Goal: Task Accomplishment & Management: Manage account settings

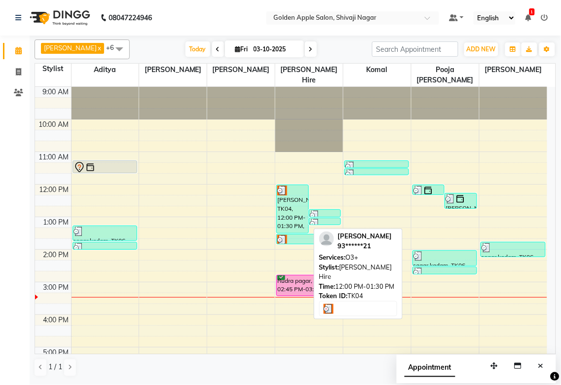
click at [289, 218] on div "[PERSON_NAME], TK04, 12:00 PM-01:30 PM, O3+" at bounding box center [293, 209] width 32 height 48
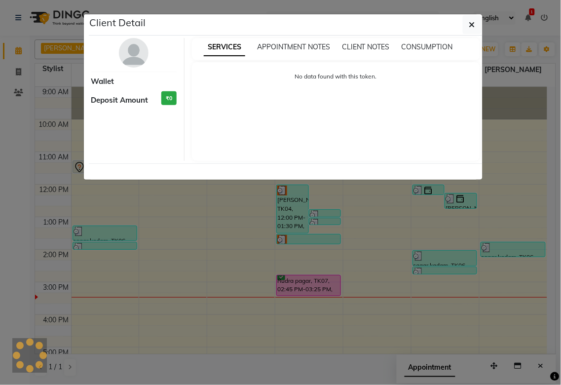
select select "3"
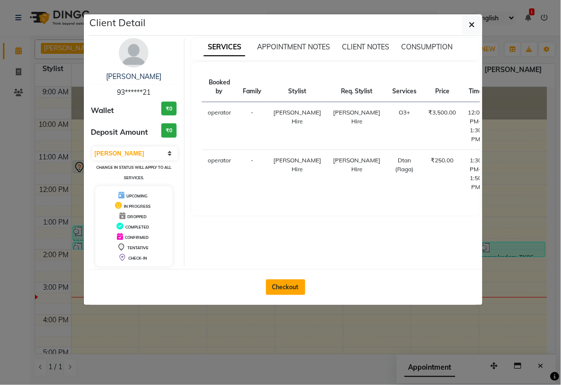
click at [296, 283] on button "Checkout" at bounding box center [285, 287] width 39 height 16
select select "6072"
select select "service"
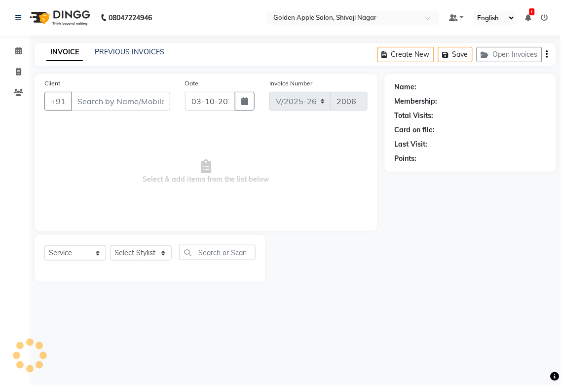
type input "93******21"
select select "43898"
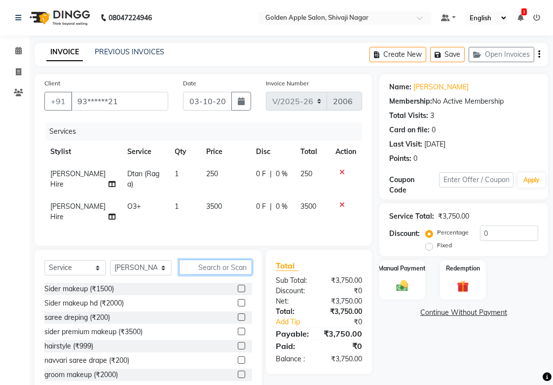
click at [200, 272] on input "text" at bounding box center [215, 266] width 73 height 15
type input "hand"
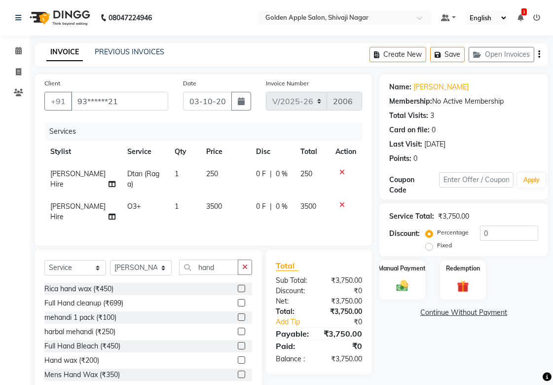
click at [238, 292] on label at bounding box center [241, 288] width 7 height 7
click at [238, 292] on input "checkbox" at bounding box center [241, 289] width 6 height 6
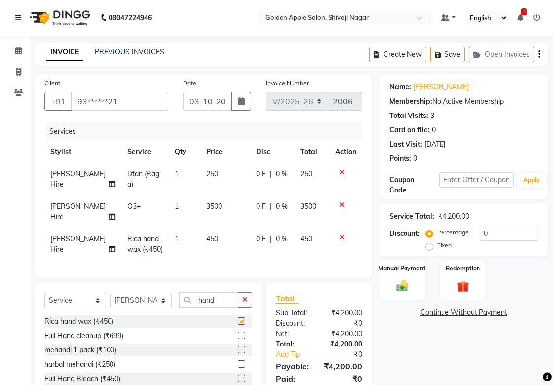
checkbox input "false"
click at [224, 307] on input "hand" at bounding box center [208, 299] width 59 height 15
type input "h"
type input "un"
click at [238, 339] on label at bounding box center [241, 334] width 7 height 7
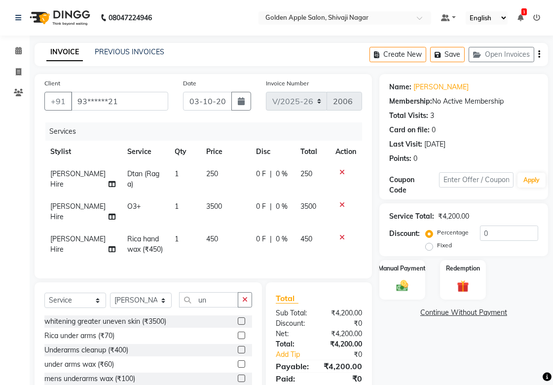
click at [238, 339] on input "checkbox" at bounding box center [241, 335] width 6 height 6
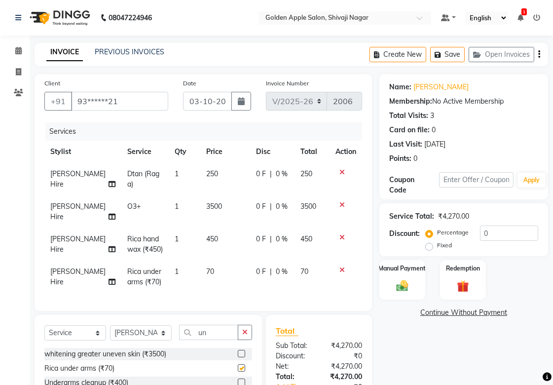
checkbox input "false"
click at [214, 340] on input "un" at bounding box center [208, 332] width 59 height 15
type input "u"
click at [155, 338] on select "Select Stylist [PERSON_NAME] Satarrdekar ashwini [PERSON_NAME] Hire [PERSON_NAM…" at bounding box center [141, 332] width 62 height 15
select select "92063"
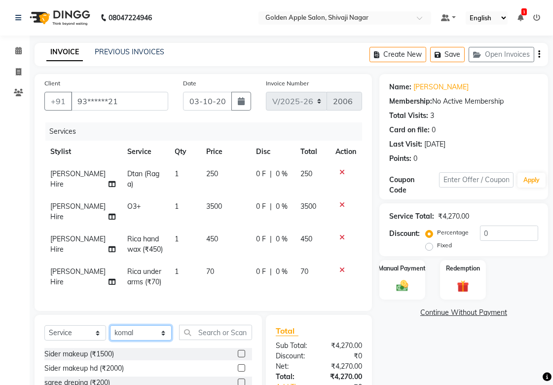
click at [110, 333] on select "Select Stylist [PERSON_NAME] Satarrdekar ashwini [PERSON_NAME] Hire [PERSON_NAM…" at bounding box center [141, 332] width 62 height 15
click at [197, 340] on input "text" at bounding box center [215, 332] width 73 height 15
type input "leg"
click at [238, 357] on label at bounding box center [241, 353] width 7 height 7
click at [238, 357] on input "checkbox" at bounding box center [241, 354] width 6 height 6
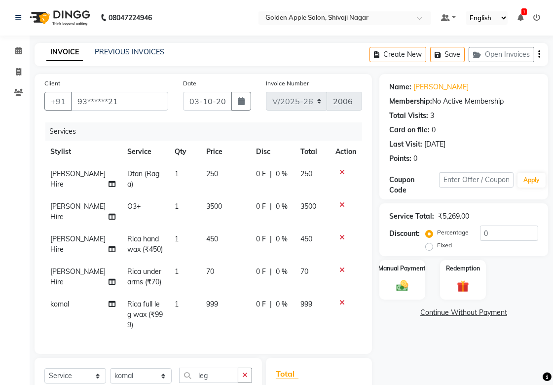
checkbox input "false"
click at [216, 371] on input "leg" at bounding box center [208, 374] width 59 height 15
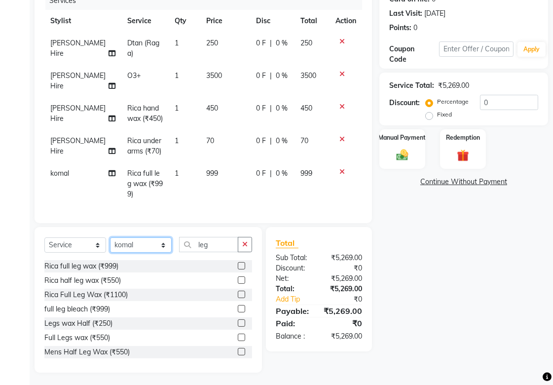
click at [161, 247] on select "Select Stylist [PERSON_NAME] Satarrdekar ashwini [PERSON_NAME] Hire [PERSON_NAM…" at bounding box center [141, 244] width 62 height 15
select select "89680"
click at [110, 237] on select "Select Stylist [PERSON_NAME] Satarrdekar ashwini [PERSON_NAME] Hire [PERSON_NAM…" at bounding box center [141, 244] width 62 height 15
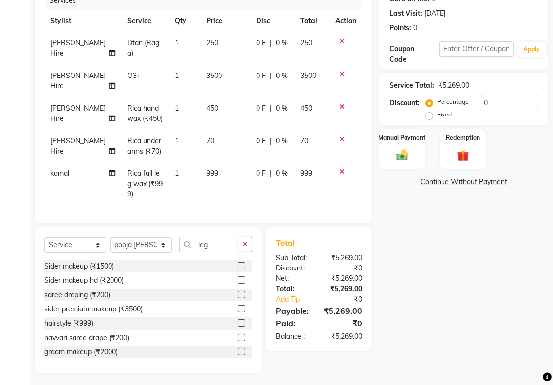
click at [221, 250] on div "Select Service Product Membership Package Voucher Prepaid Gift Card Select Styl…" at bounding box center [148, 248] width 208 height 23
click at [221, 248] on input "leg" at bounding box center [208, 244] width 59 height 15
type input "l"
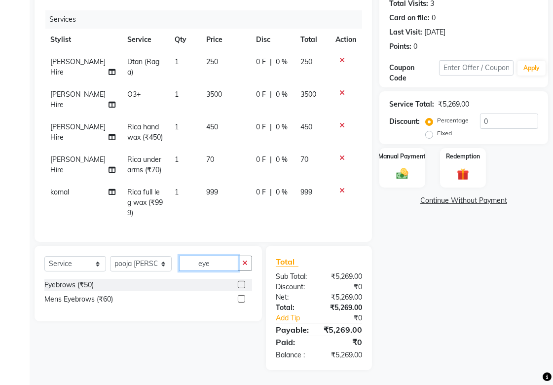
scroll to position [121, 0]
type input "eye"
click at [242, 281] on label at bounding box center [241, 284] width 7 height 7
click at [242, 282] on input "checkbox" at bounding box center [241, 285] width 6 height 6
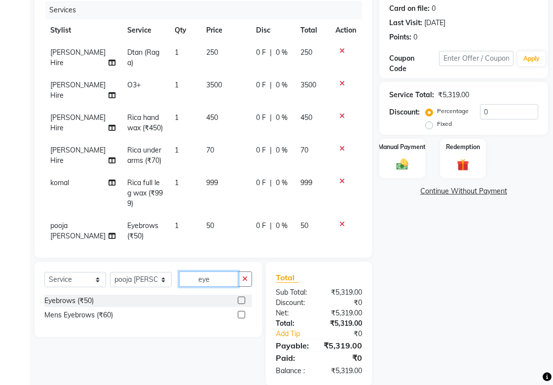
checkbox input "false"
click at [223, 282] on input "eye" at bounding box center [208, 278] width 59 height 15
type input "e"
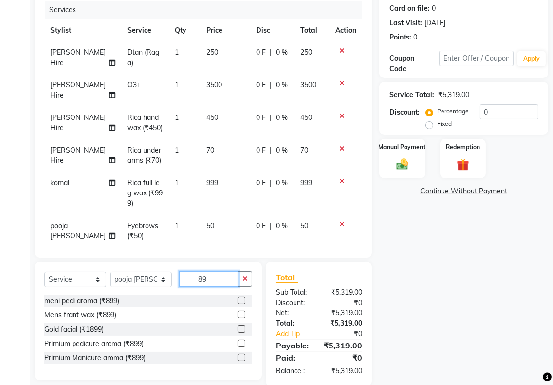
type input "89"
click at [240, 298] on label at bounding box center [241, 299] width 7 height 7
click at [240, 298] on input "checkbox" at bounding box center [241, 300] width 6 height 6
checkbox input "false"
click at [164, 278] on select "Select Stylist [PERSON_NAME] Satarrdekar ashwini [PERSON_NAME] Hire [PERSON_NAM…" at bounding box center [141, 279] width 62 height 15
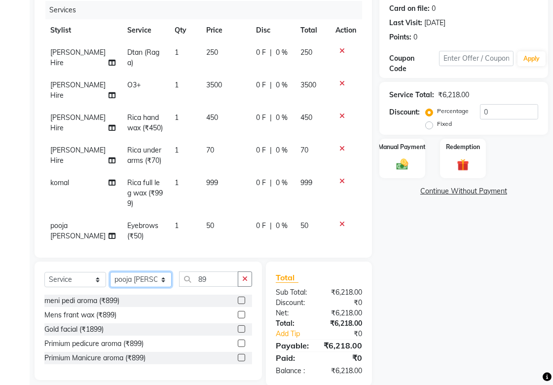
select select "92063"
click at [110, 272] on select "Select Stylist [PERSON_NAME] Satarrdekar ashwini [PERSON_NAME] Hire [PERSON_NAM…" at bounding box center [141, 279] width 62 height 15
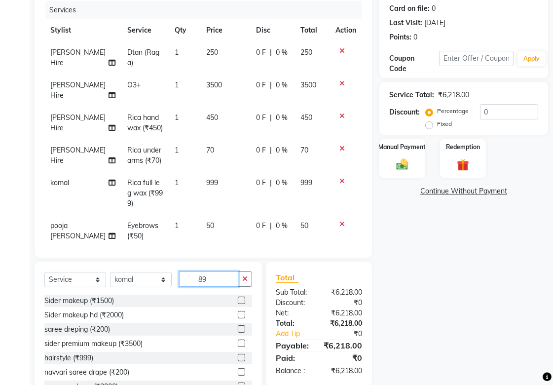
click at [209, 282] on input "89" at bounding box center [208, 278] width 59 height 15
type input "8"
type input "899"
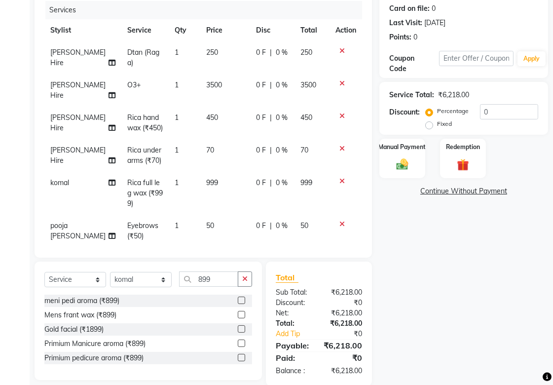
click at [242, 299] on label at bounding box center [241, 299] width 7 height 7
click at [242, 299] on input "checkbox" at bounding box center [241, 300] width 6 height 6
checkbox input "false"
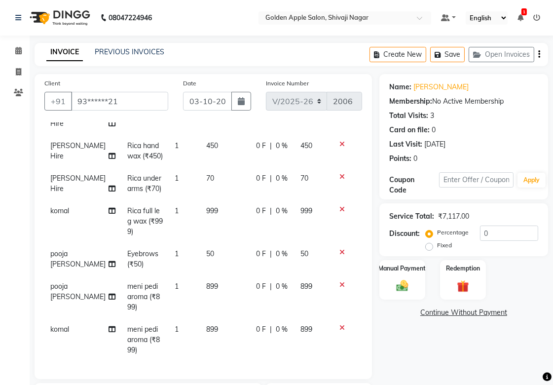
scroll to position [109, 0]
click at [339, 249] on icon at bounding box center [341, 252] width 5 height 7
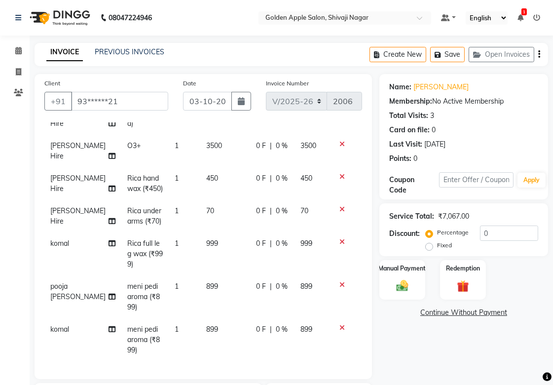
scroll to position [149, 0]
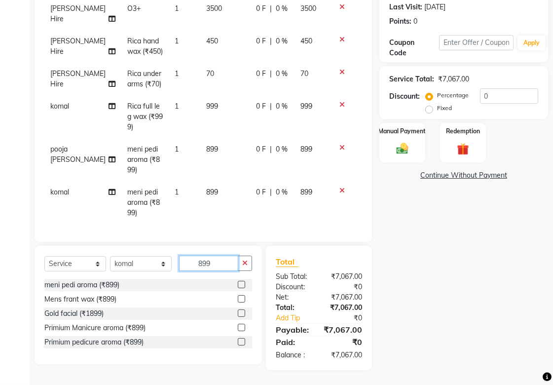
click at [227, 255] on input "899" at bounding box center [208, 262] width 59 height 15
type input "8"
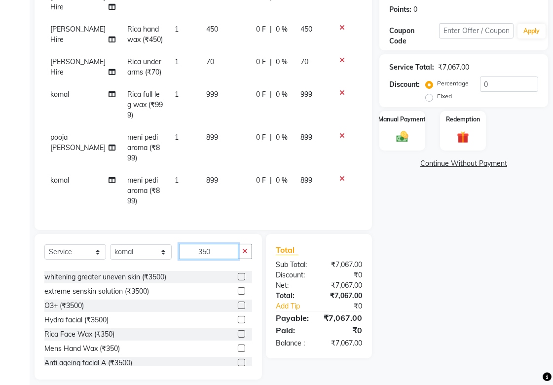
scroll to position [219, 0]
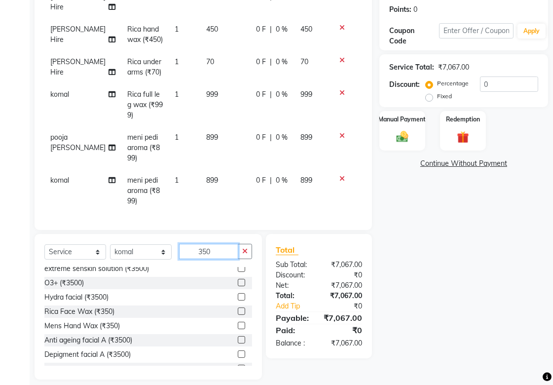
type input "350"
click at [238, 310] on label at bounding box center [241, 310] width 7 height 7
click at [238, 310] on input "checkbox" at bounding box center [241, 311] width 6 height 6
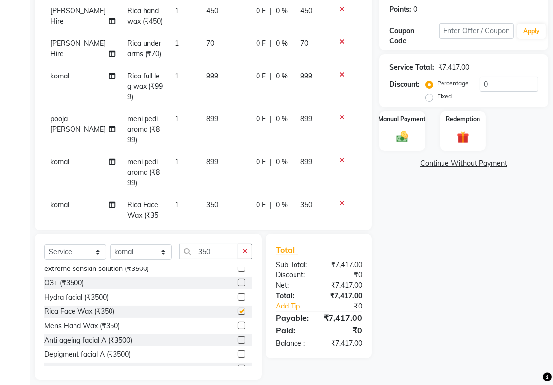
scroll to position [109, 0]
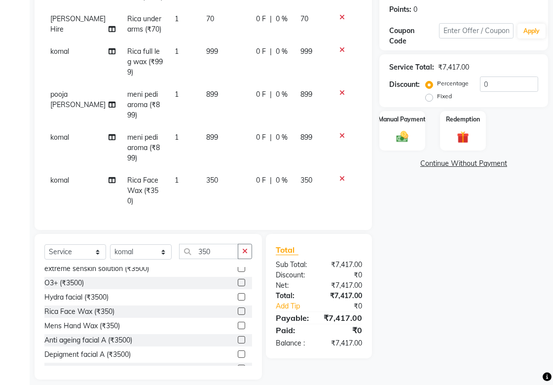
checkbox input "false"
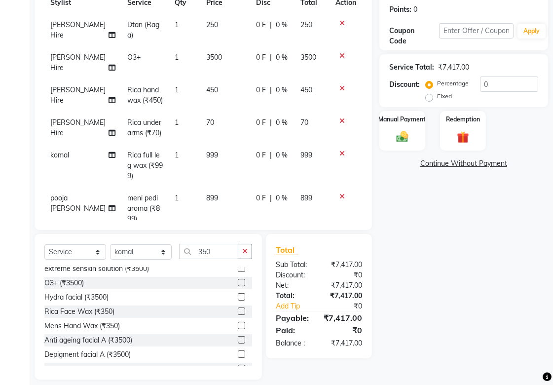
scroll to position [0, 0]
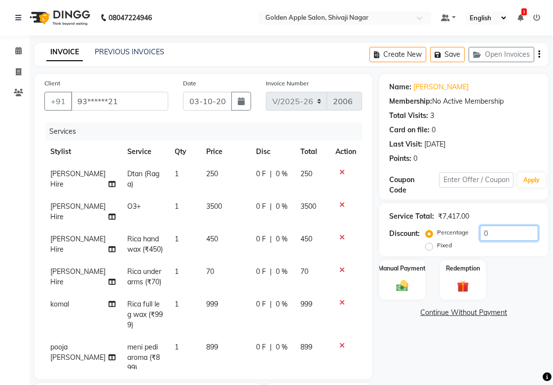
click at [499, 234] on input "0" at bounding box center [509, 232] width 58 height 15
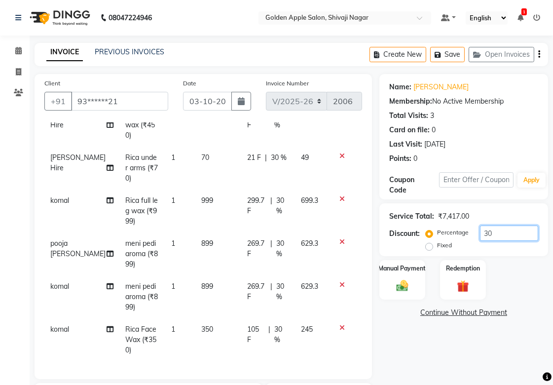
scroll to position [158, 0]
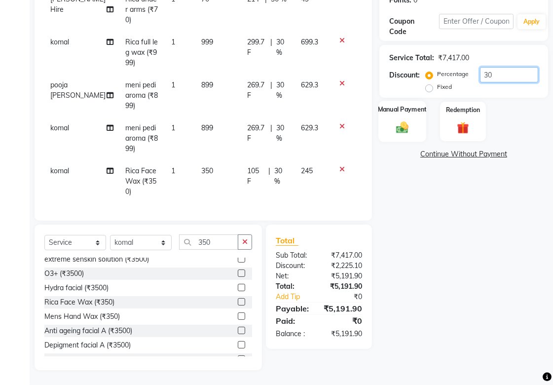
type input "30"
click at [392, 126] on img at bounding box center [402, 127] width 20 height 14
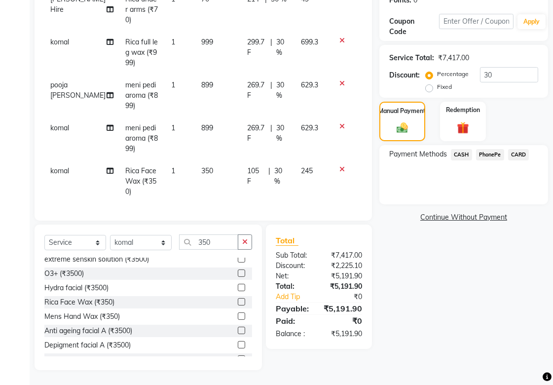
click at [491, 152] on span "PhonePe" at bounding box center [490, 154] width 28 height 11
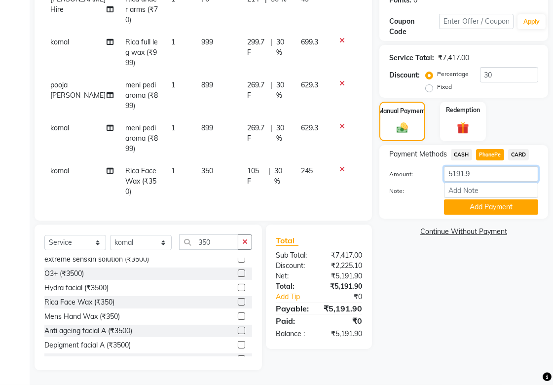
click at [480, 172] on input "5191.9" at bounding box center [491, 173] width 94 height 15
type input "5192"
click at [481, 205] on button "Add Payment" at bounding box center [491, 206] width 94 height 15
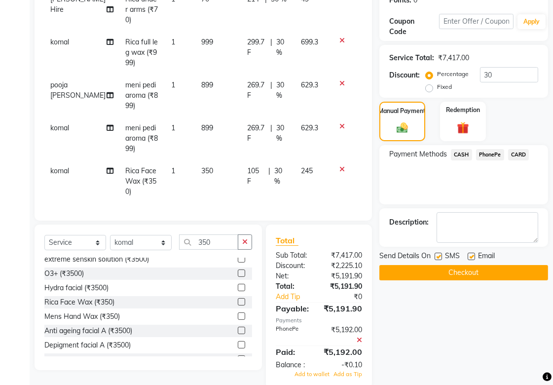
scroll to position [188, 0]
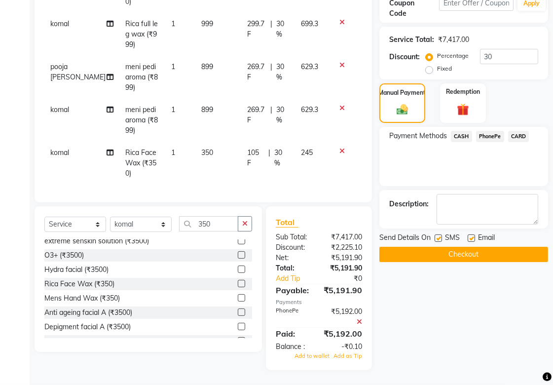
click at [361, 317] on span at bounding box center [359, 321] width 5 height 9
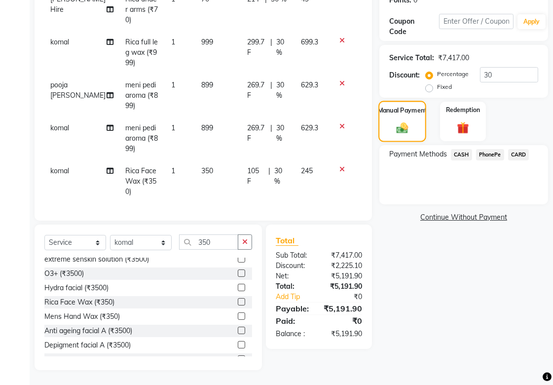
click at [403, 121] on img at bounding box center [402, 127] width 19 height 13
click at [480, 154] on span "PhonePe" at bounding box center [490, 154] width 28 height 11
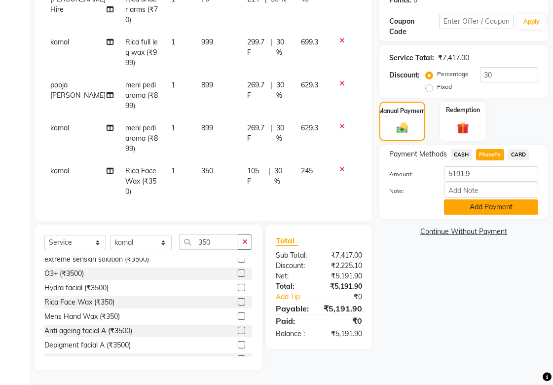
click at [472, 205] on button "Add Payment" at bounding box center [491, 206] width 94 height 15
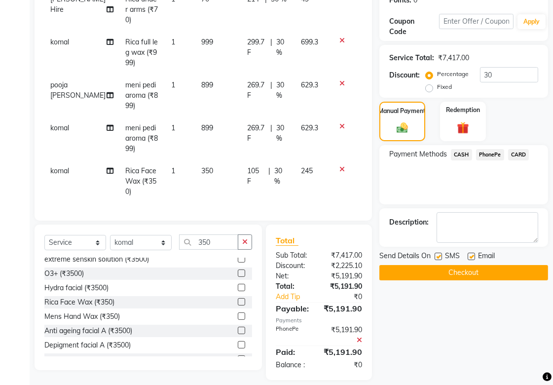
click at [440, 254] on label at bounding box center [438, 256] width 7 height 7
click at [440, 254] on input "checkbox" at bounding box center [438, 257] width 6 height 6
checkbox input "false"
click at [469, 257] on label at bounding box center [471, 256] width 7 height 7
click at [469, 257] on input "checkbox" at bounding box center [471, 257] width 6 height 6
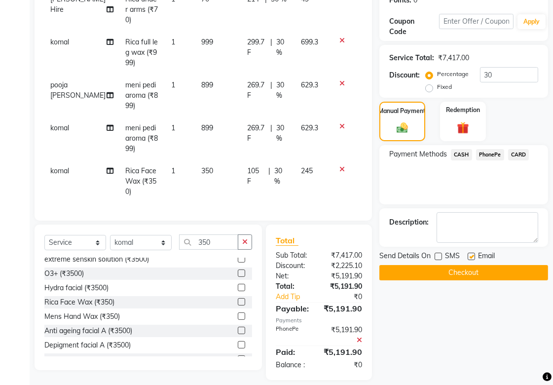
checkbox input "false"
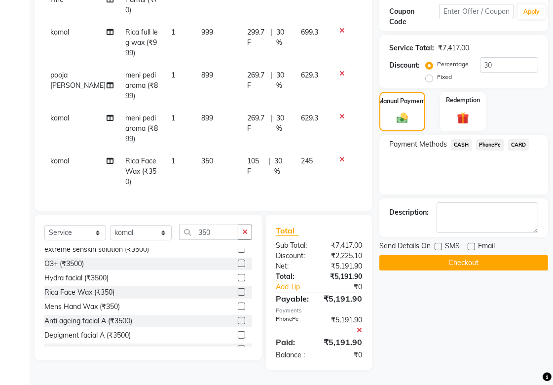
click at [467, 255] on button "Checkout" at bounding box center [463, 262] width 169 height 15
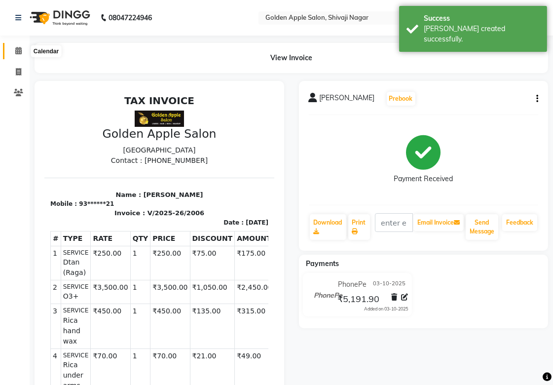
click at [18, 53] on icon at bounding box center [18, 50] width 6 height 7
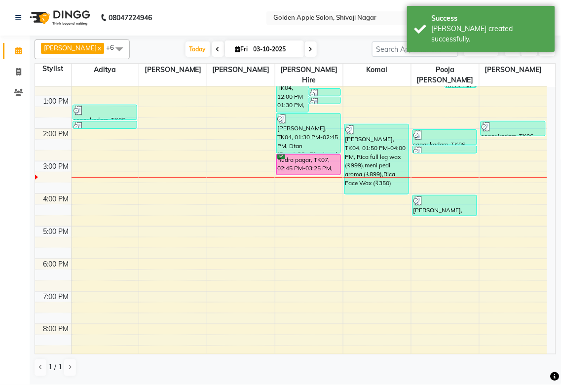
scroll to position [48, 0]
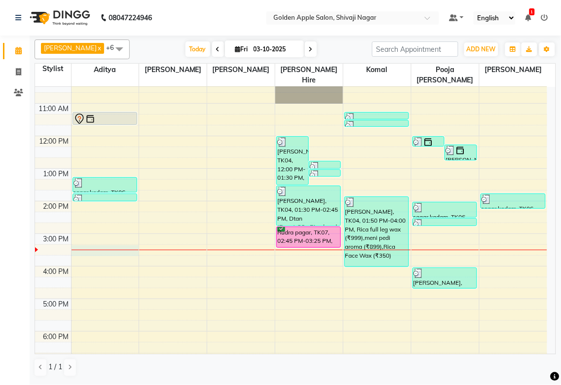
click at [91, 251] on div "9:00 AM 10:00 AM 11:00 AM 12:00 PM 1:00 PM 2:00 PM 3:00 PM 4:00 PM 5:00 PM 6:00…" at bounding box center [291, 249] width 512 height 423
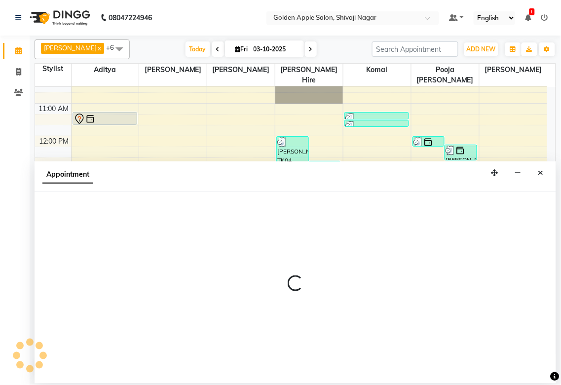
select select "54411"
select select "tentative"
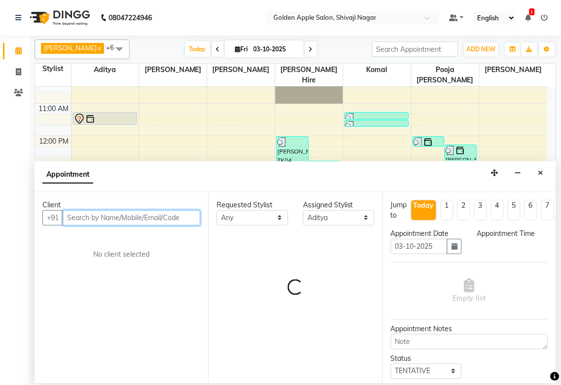
select select "915"
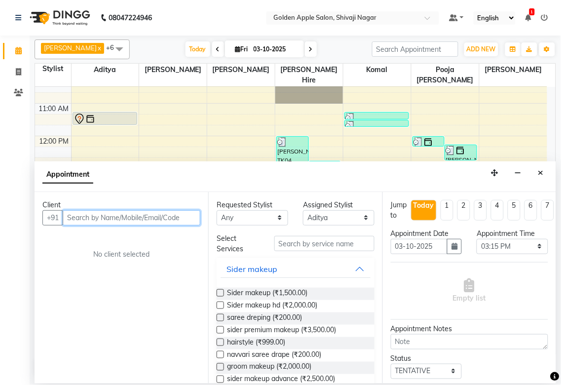
click at [91, 218] on input "text" at bounding box center [132, 217] width 138 height 15
type input "9529279596"
click at [174, 219] on span "Add Client" at bounding box center [179, 217] width 33 height 9
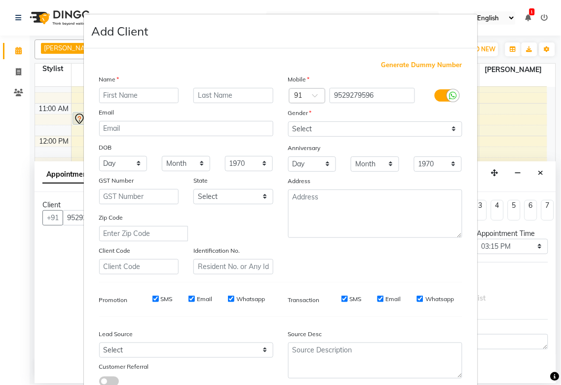
click at [130, 90] on input "text" at bounding box center [139, 95] width 80 height 15
click at [130, 92] on input "text" at bounding box center [139, 95] width 80 height 15
type input "[PERSON_NAME]"
click at [200, 99] on input "text" at bounding box center [233, 95] width 80 height 15
type input "sir"
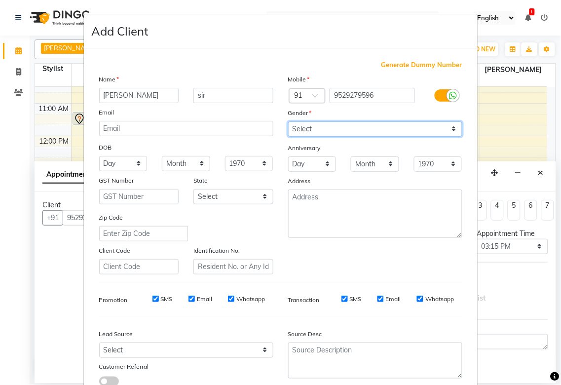
click at [319, 130] on select "Select [DEMOGRAPHIC_DATA] [DEMOGRAPHIC_DATA] Other Prefer Not To Say" at bounding box center [375, 128] width 174 height 15
select select "[DEMOGRAPHIC_DATA]"
click at [288, 121] on select "Select [DEMOGRAPHIC_DATA] [DEMOGRAPHIC_DATA] Other Prefer Not To Say" at bounding box center [375, 128] width 174 height 15
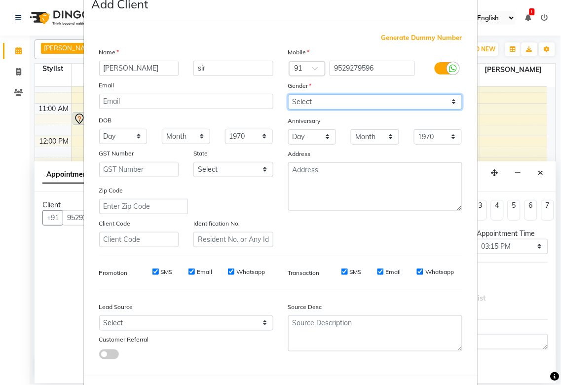
scroll to position [71, 0]
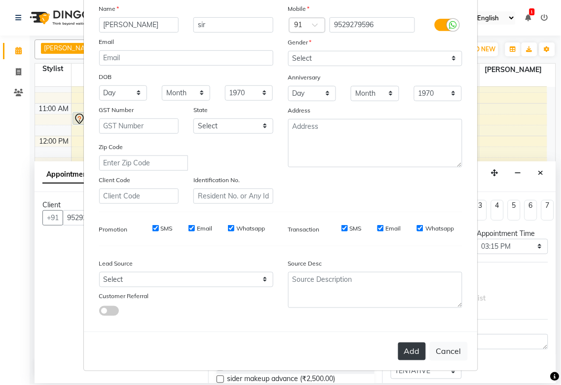
click at [401, 346] on button "Add" at bounding box center [412, 351] width 28 height 18
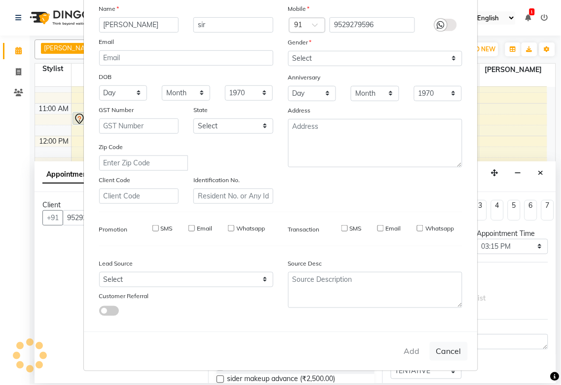
type input "95******96"
select select
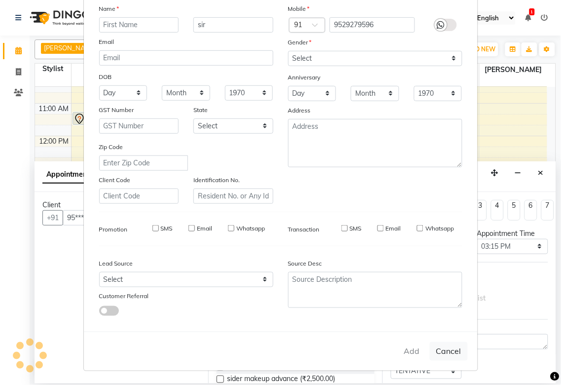
select select
checkbox input "false"
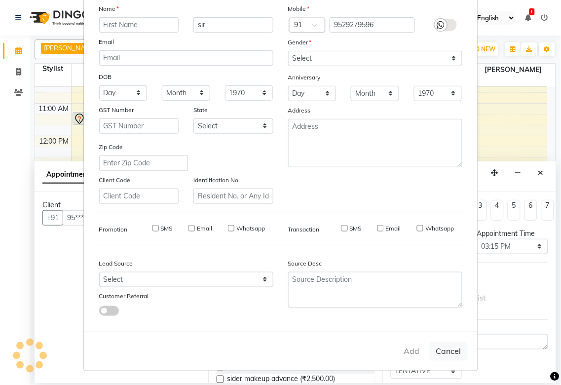
checkbox input "false"
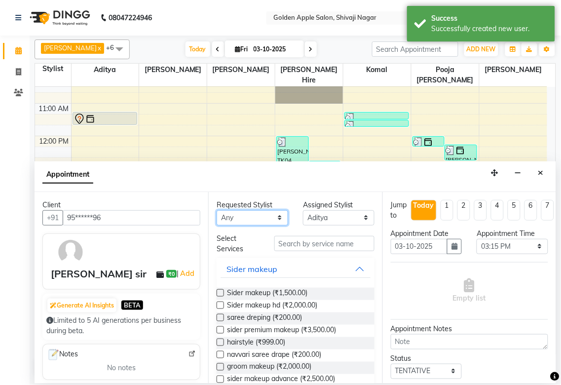
click at [240, 219] on select "Any [PERSON_NAME] ashwini [PERSON_NAME] Hire [PERSON_NAME] operator pooja [PERS…" at bounding box center [253, 217] width 72 height 15
select select "54411"
click at [217, 210] on select "Any [PERSON_NAME] ashwini [PERSON_NAME] Hire [PERSON_NAME] operator pooja [PERS…" at bounding box center [253, 217] width 72 height 15
click at [286, 245] on input "text" at bounding box center [324, 243] width 100 height 15
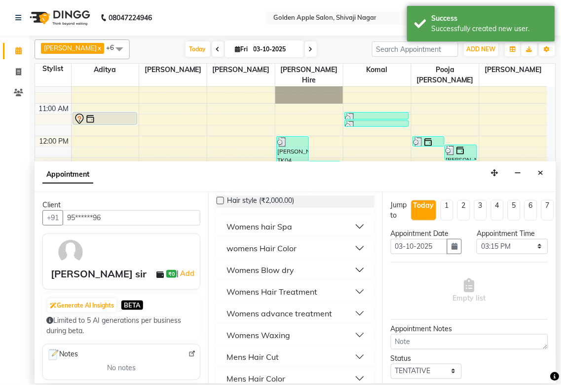
scroll to position [164, 0]
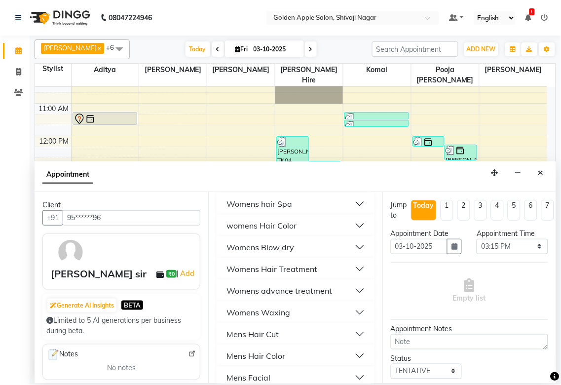
type input "200"
click at [254, 333] on div "Mens Hair Cut" at bounding box center [252, 334] width 52 height 12
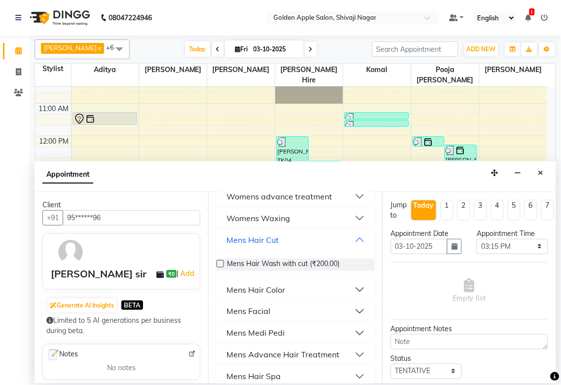
scroll to position [274, 0]
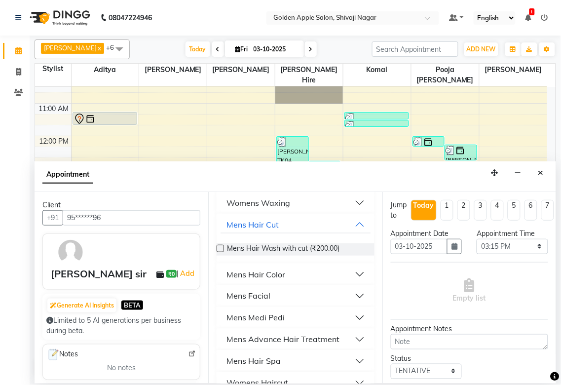
click at [219, 247] on label at bounding box center [220, 248] width 7 height 7
click at [219, 247] on input "checkbox" at bounding box center [220, 249] width 6 height 6
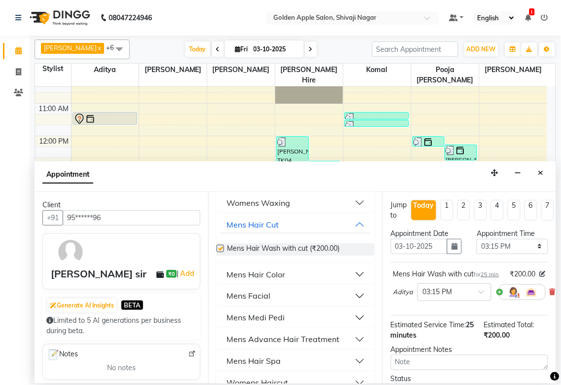
checkbox input "false"
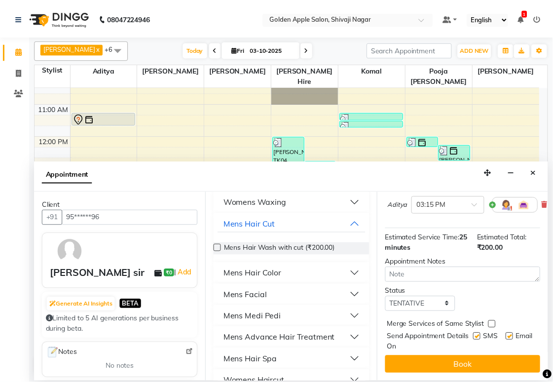
scroll to position [106, 0]
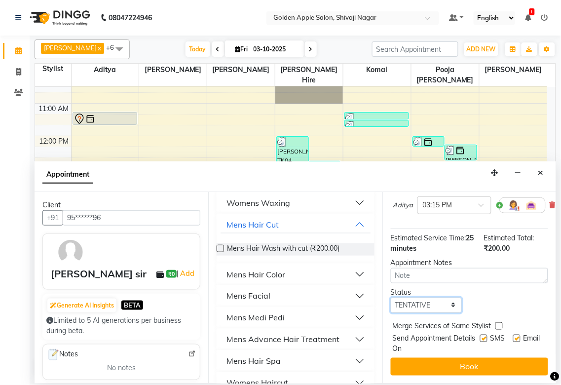
click at [425, 297] on select "Select TENTATIVE CONFIRM CHECK-IN UPCOMING" at bounding box center [427, 304] width 72 height 15
select select "confirm booking"
click at [391, 297] on select "Select TENTATIVE CONFIRM CHECK-IN UPCOMING" at bounding box center [427, 304] width 72 height 15
click at [480, 334] on label at bounding box center [483, 337] width 7 height 7
click at [480, 336] on input "checkbox" at bounding box center [483, 339] width 6 height 6
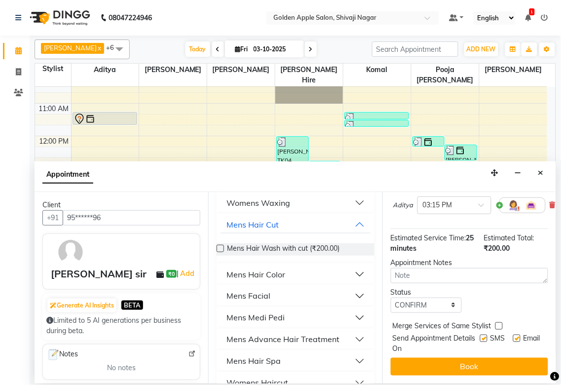
checkbox input "false"
click at [513, 334] on label at bounding box center [516, 337] width 7 height 7
click at [513, 336] on input "checkbox" at bounding box center [516, 339] width 6 height 6
checkbox input "false"
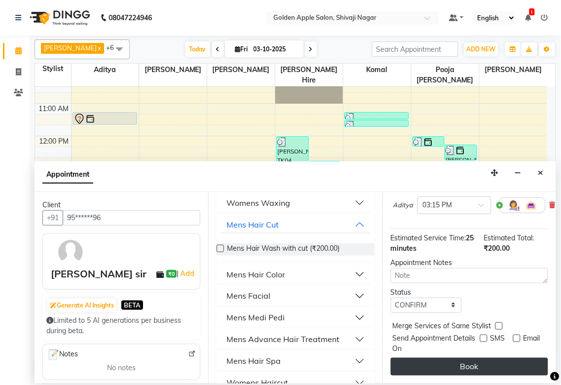
click at [480, 360] on button "Book" at bounding box center [469, 367] width 157 height 18
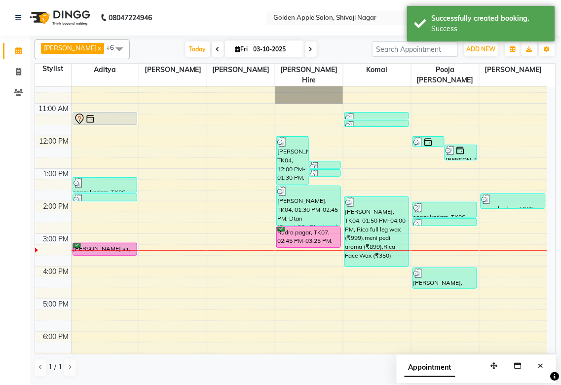
click at [120, 250] on div at bounding box center [106, 250] width 68 height 0
select select "54411"
select select "915"
select select "tentative"
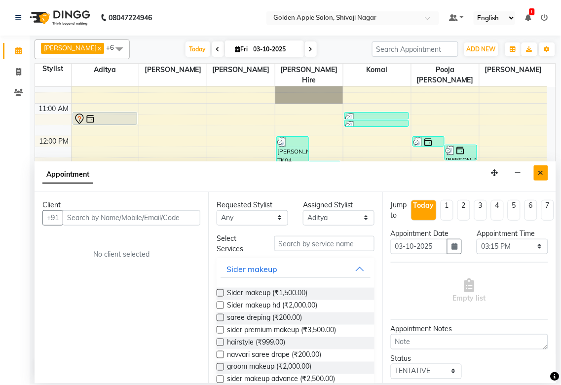
click at [542, 174] on icon "Close" at bounding box center [540, 172] width 5 height 7
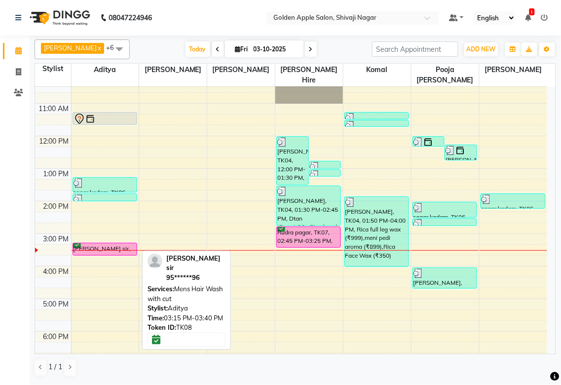
click at [121, 243] on div "[PERSON_NAME] sir, TK08, 03:15 PM-03:40 PM, Mens Hair Wash with cut" at bounding box center [105, 249] width 64 height 12
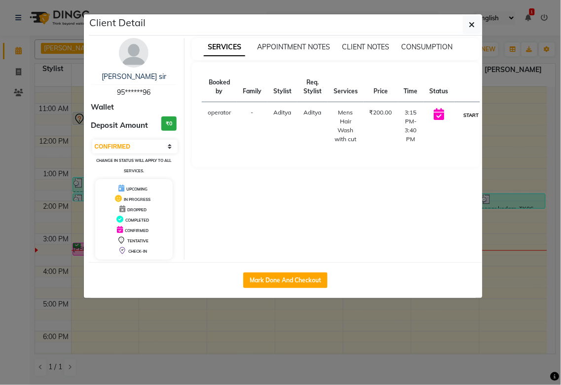
click at [472, 113] on button "START" at bounding box center [471, 115] width 20 height 12
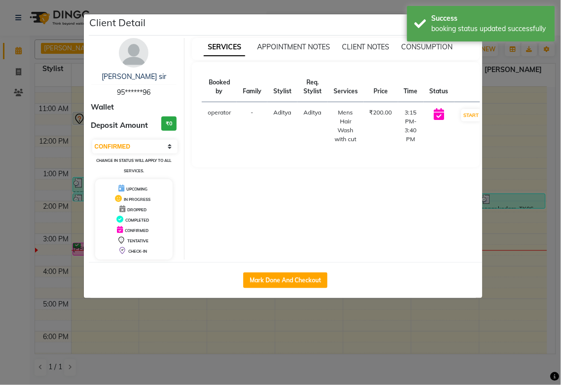
select select "1"
click at [518, 230] on ngb-modal-window "Client Detail [PERSON_NAME] sir 95******96 Wallet Deposit Amount ₹0 Select IN S…" at bounding box center [280, 192] width 561 height 385
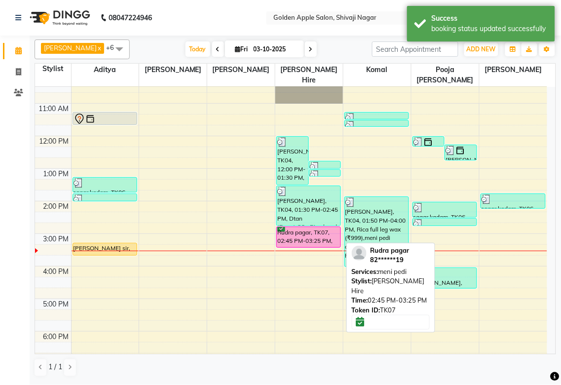
click at [313, 234] on div "Rudra pagar, TK07, 02:45 PM-03:25 PM, meni pedi" at bounding box center [309, 237] width 64 height 20
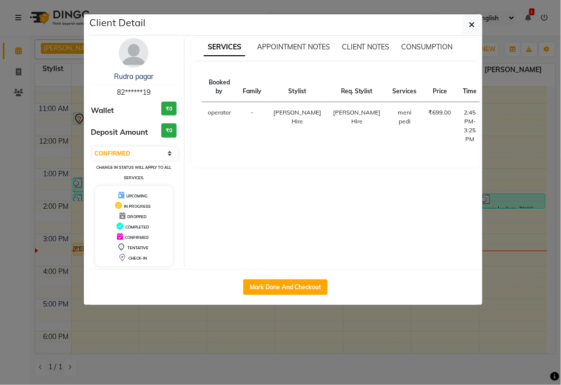
click at [520, 115] on button "START" at bounding box center [530, 115] width 20 height 12
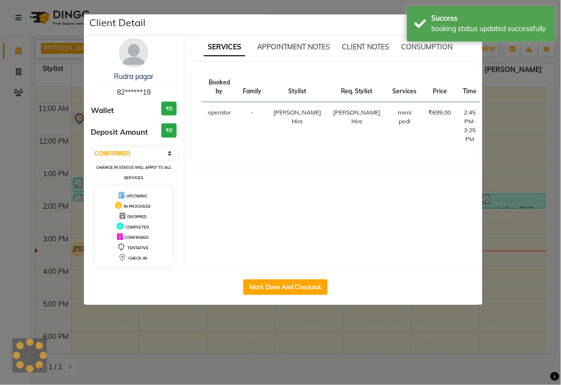
select select "1"
click at [497, 125] on ngb-modal-window "Client Detail Rudra pagar 82******19 Wallet ₹0 Deposit Amount ₹0 Select IN SERV…" at bounding box center [280, 192] width 561 height 385
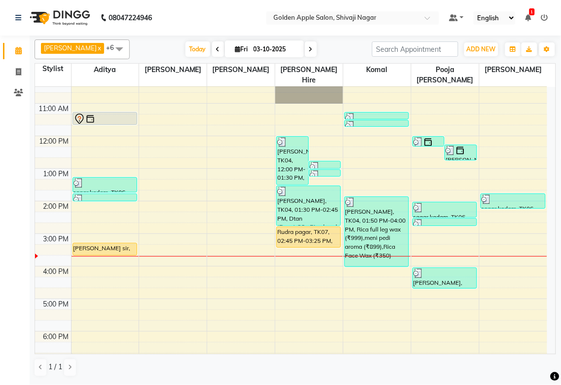
click at [47, 358] on div "1 / 1" at bounding box center [59, 367] width 49 height 19
click at [12, 379] on aside "Calendar Invoice Clients Completed InProgress Upcoming Dropped Tentative Check-…" at bounding box center [15, 192] width 30 height 385
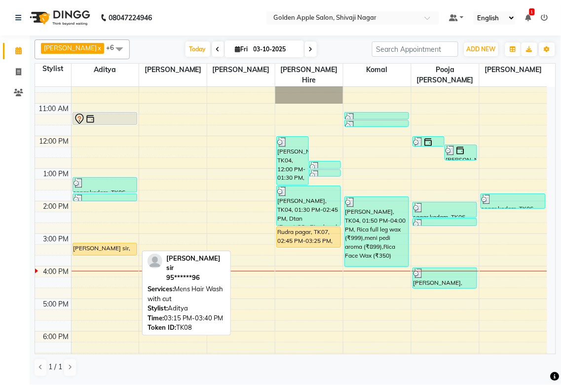
click at [113, 253] on div at bounding box center [105, 255] width 64 height 4
select select "1"
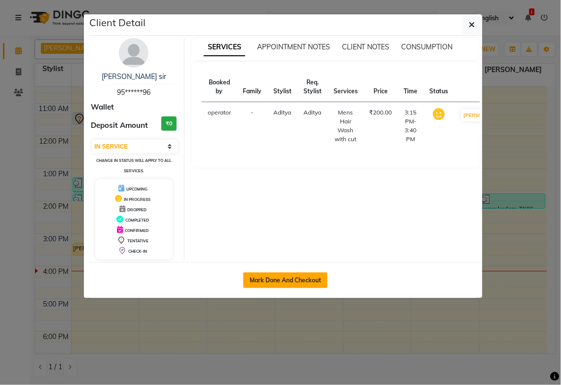
click at [292, 273] on button "Mark Done And Checkout" at bounding box center [285, 280] width 84 height 16
select select "6072"
select select "service"
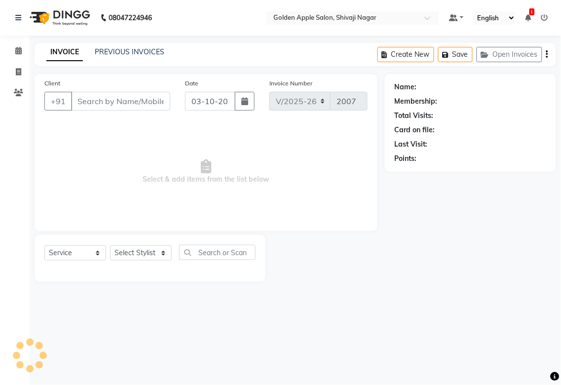
select select "3"
type input "95******96"
select select "54411"
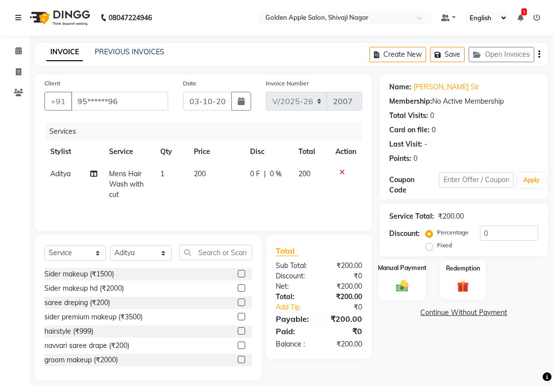
click at [405, 293] on div "Manual Payment" at bounding box center [402, 279] width 48 height 41
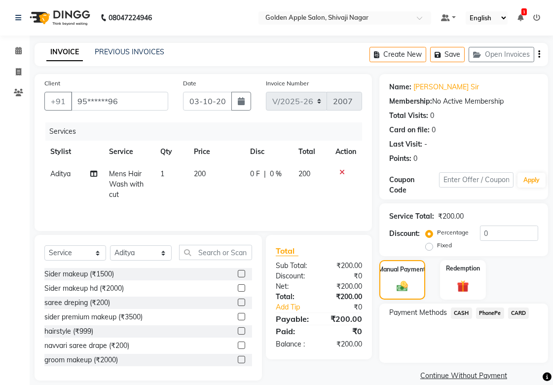
click at [459, 319] on div "CASH" at bounding box center [459, 313] width 25 height 13
click at [453, 316] on span "CASH" at bounding box center [461, 312] width 21 height 11
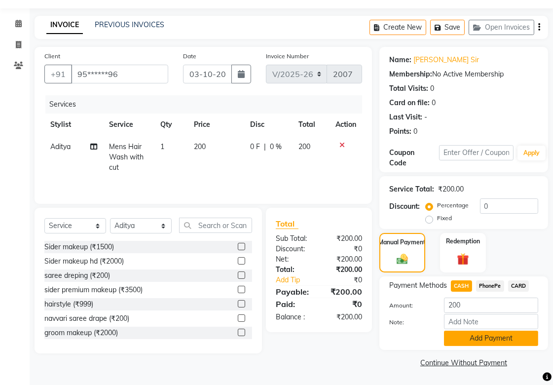
click at [455, 343] on button "Add Payment" at bounding box center [491, 337] width 94 height 15
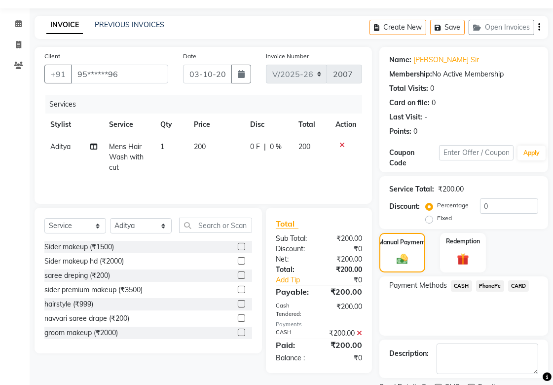
scroll to position [68, 0]
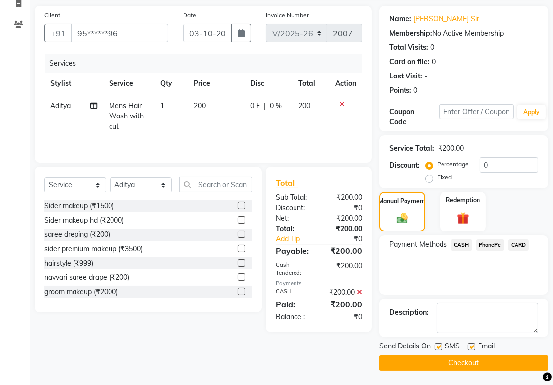
click at [439, 348] on label at bounding box center [438, 346] width 7 height 7
click at [439, 348] on input "checkbox" at bounding box center [438, 347] width 6 height 6
checkbox input "false"
click at [472, 346] on label at bounding box center [471, 346] width 7 height 7
click at [472, 346] on input "checkbox" at bounding box center [471, 347] width 6 height 6
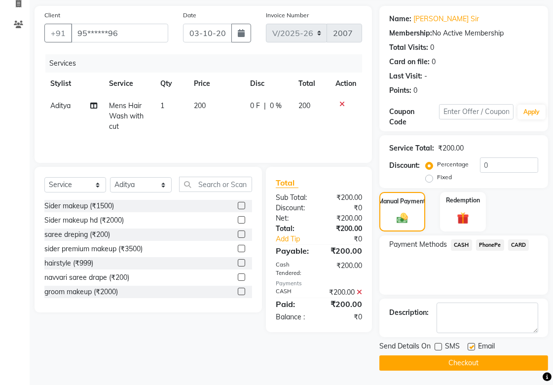
checkbox input "false"
click at [465, 361] on button "Checkout" at bounding box center [463, 362] width 169 height 15
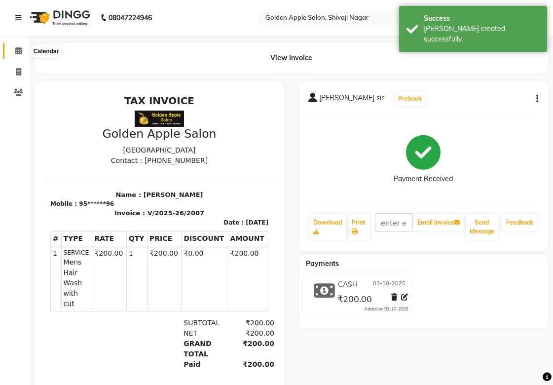
click at [21, 48] on icon at bounding box center [18, 50] width 6 height 7
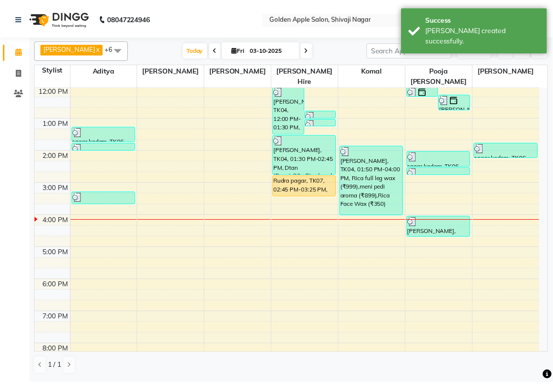
scroll to position [109, 0]
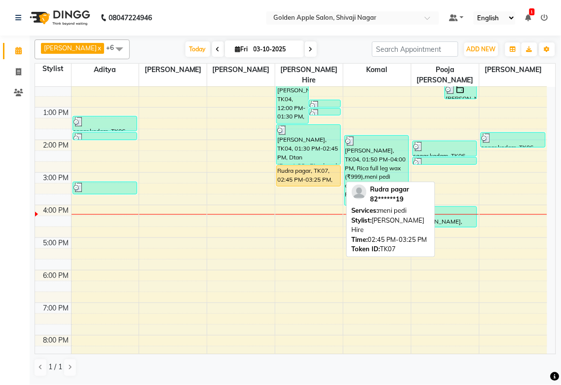
click at [294, 167] on div "Rudra pagar, TK07, 02:45 PM-03:25 PM, meni pedi" at bounding box center [309, 176] width 64 height 20
select select "1"
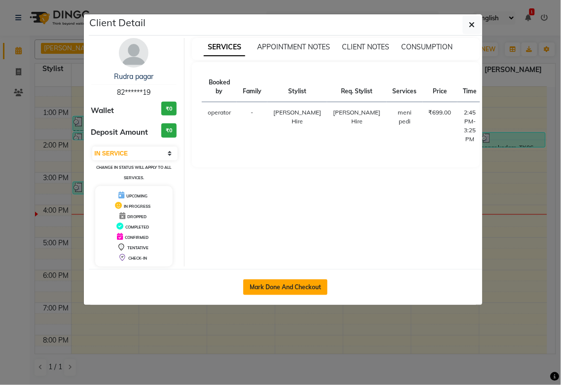
click at [283, 286] on button "Mark Done And Checkout" at bounding box center [285, 287] width 84 height 16
select select "6072"
select select "service"
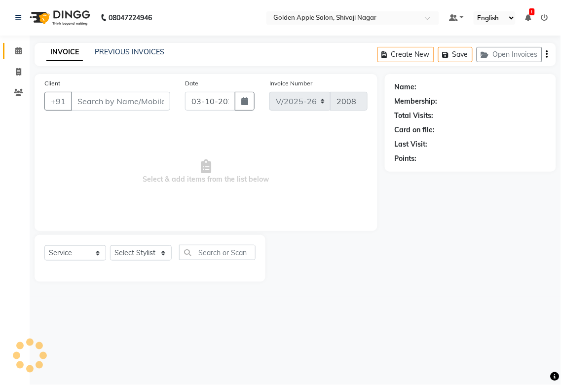
type input "82******19"
select select "43898"
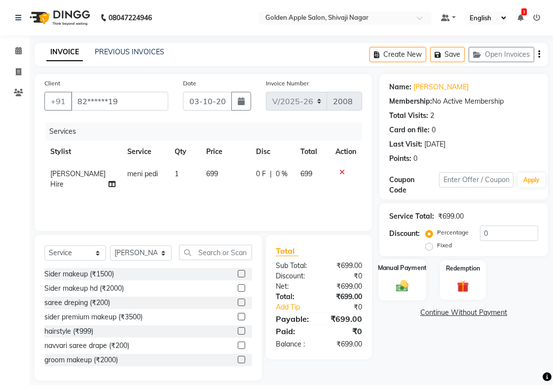
click at [389, 285] on div "Manual Payment" at bounding box center [402, 279] width 48 height 41
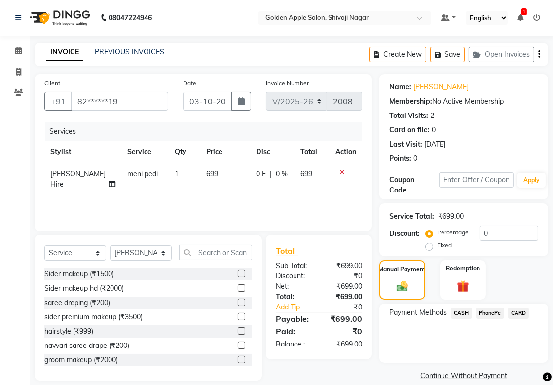
click at [485, 312] on span "PhonePe" at bounding box center [490, 312] width 28 height 11
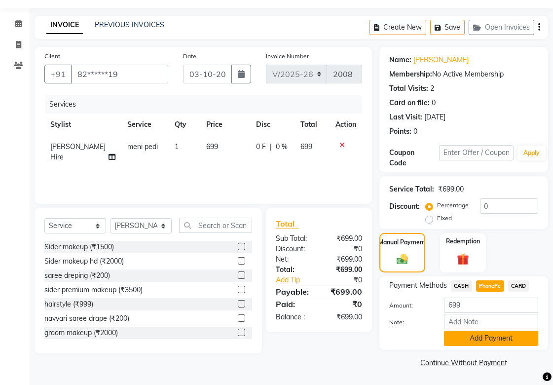
click at [472, 337] on button "Add Payment" at bounding box center [491, 337] width 94 height 15
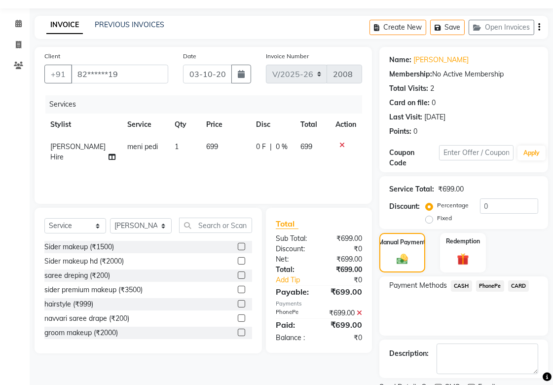
scroll to position [68, 0]
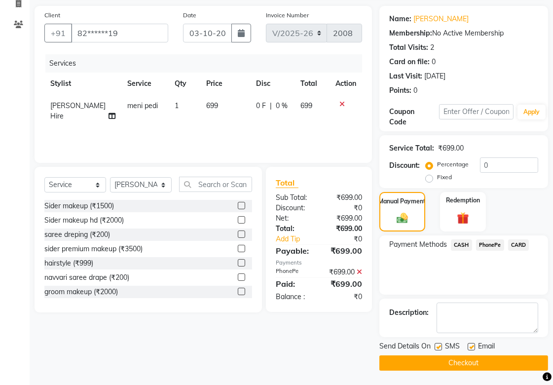
click at [436, 347] on label at bounding box center [438, 346] width 7 height 7
click at [436, 347] on input "checkbox" at bounding box center [438, 347] width 6 height 6
checkbox input "false"
click at [470, 343] on label at bounding box center [471, 346] width 7 height 7
click at [470, 344] on input "checkbox" at bounding box center [471, 347] width 6 height 6
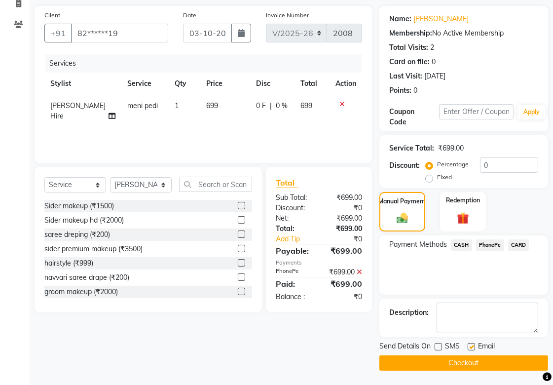
checkbox input "false"
click at [465, 355] on button "Checkout" at bounding box center [463, 362] width 169 height 15
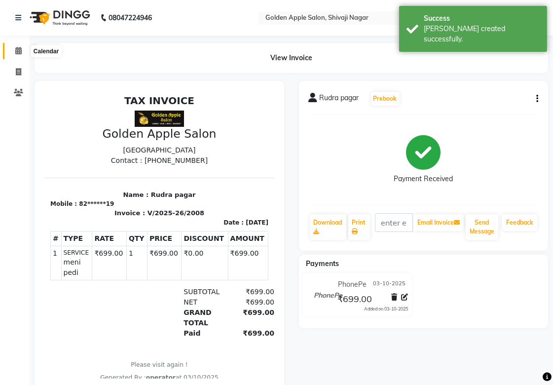
click at [18, 50] on icon at bounding box center [18, 50] width 6 height 7
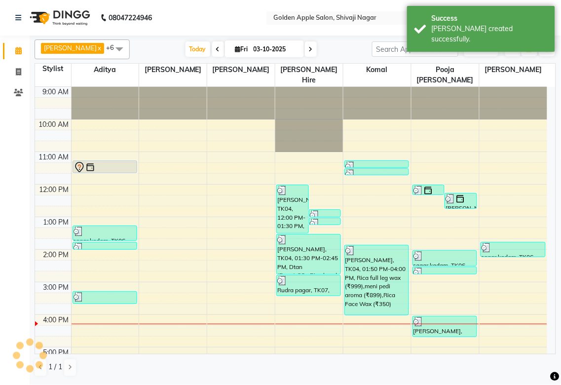
scroll to position [109, 0]
